Goal: Task Accomplishment & Management: Use online tool/utility

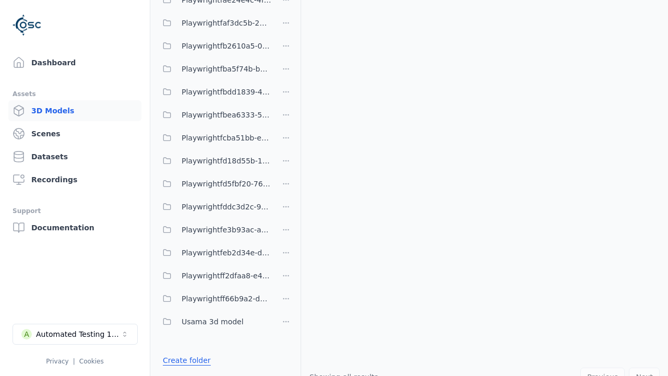
click at [184, 360] on link "Create folder" at bounding box center [187, 360] width 48 height 10
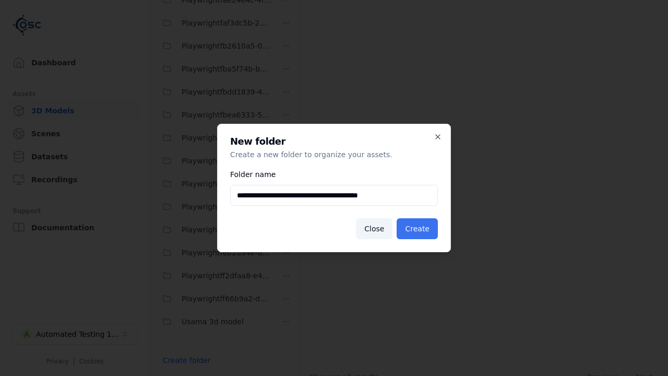
type input "**********"
click at [419, 229] on button "Create" at bounding box center [417, 228] width 41 height 21
